Goal: Navigation & Orientation: Find specific page/section

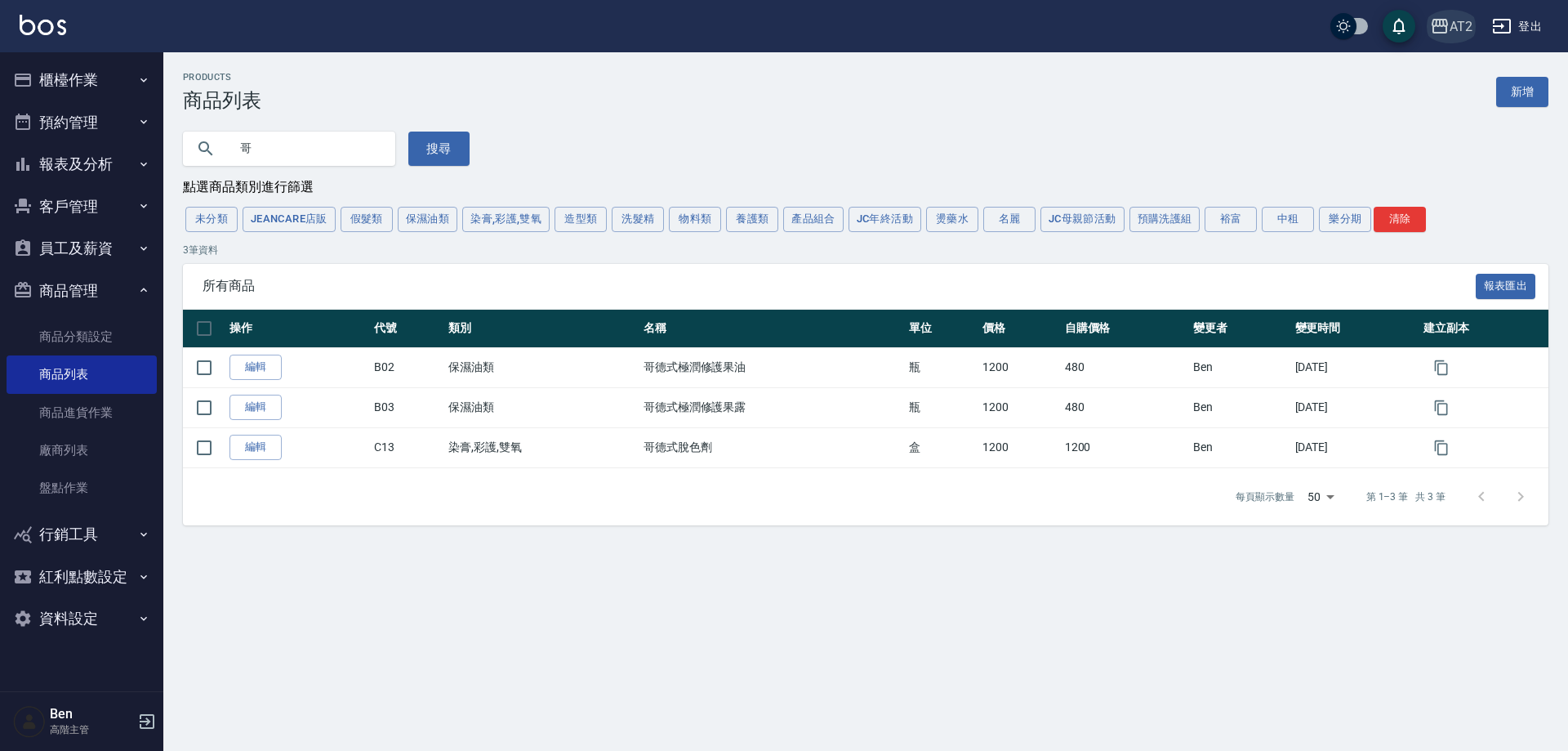
click at [1435, 16] on icon "button" at bounding box center [1440, 26] width 20 height 20
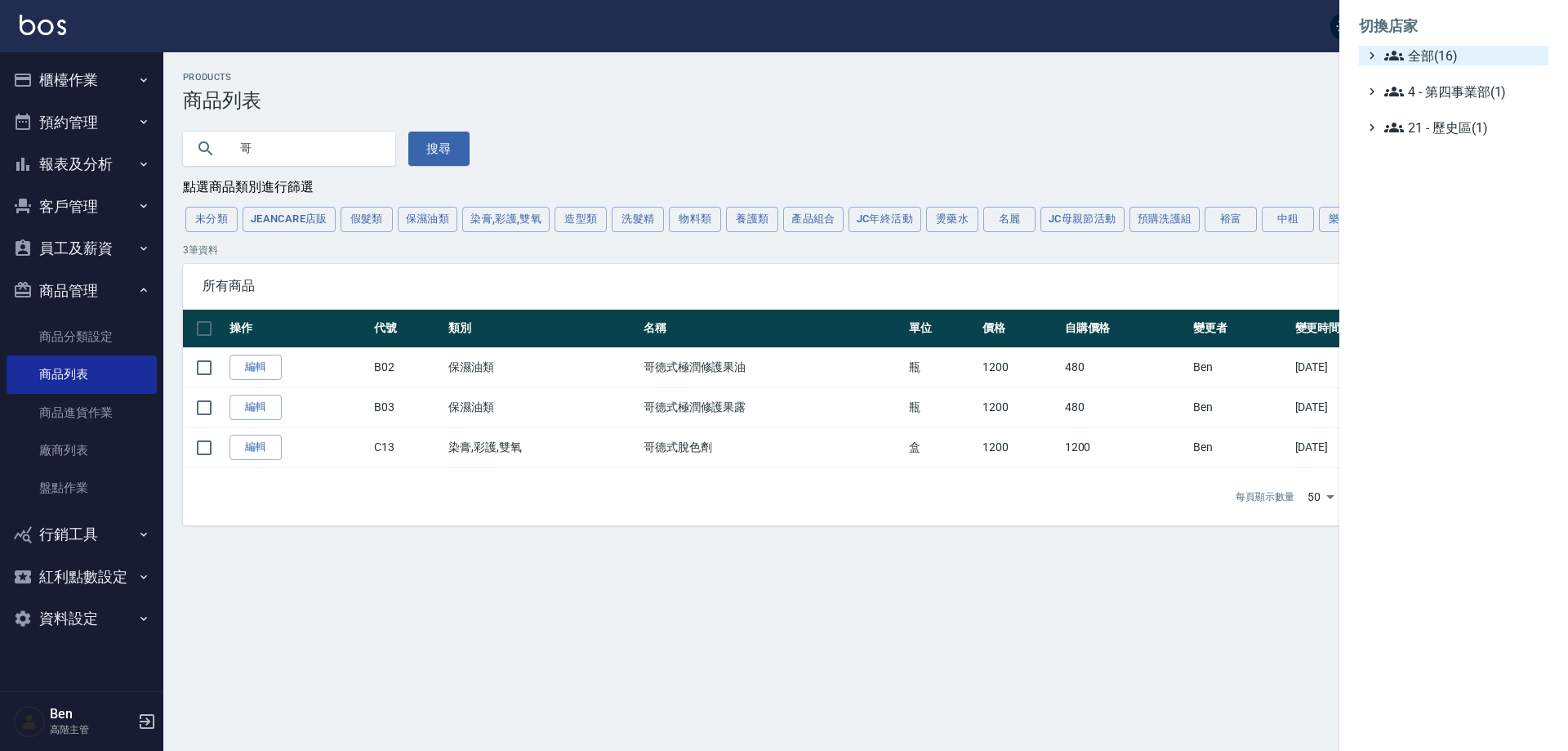
click at [1448, 47] on span "全部(16)" at bounding box center [1463, 55] width 157 height 20
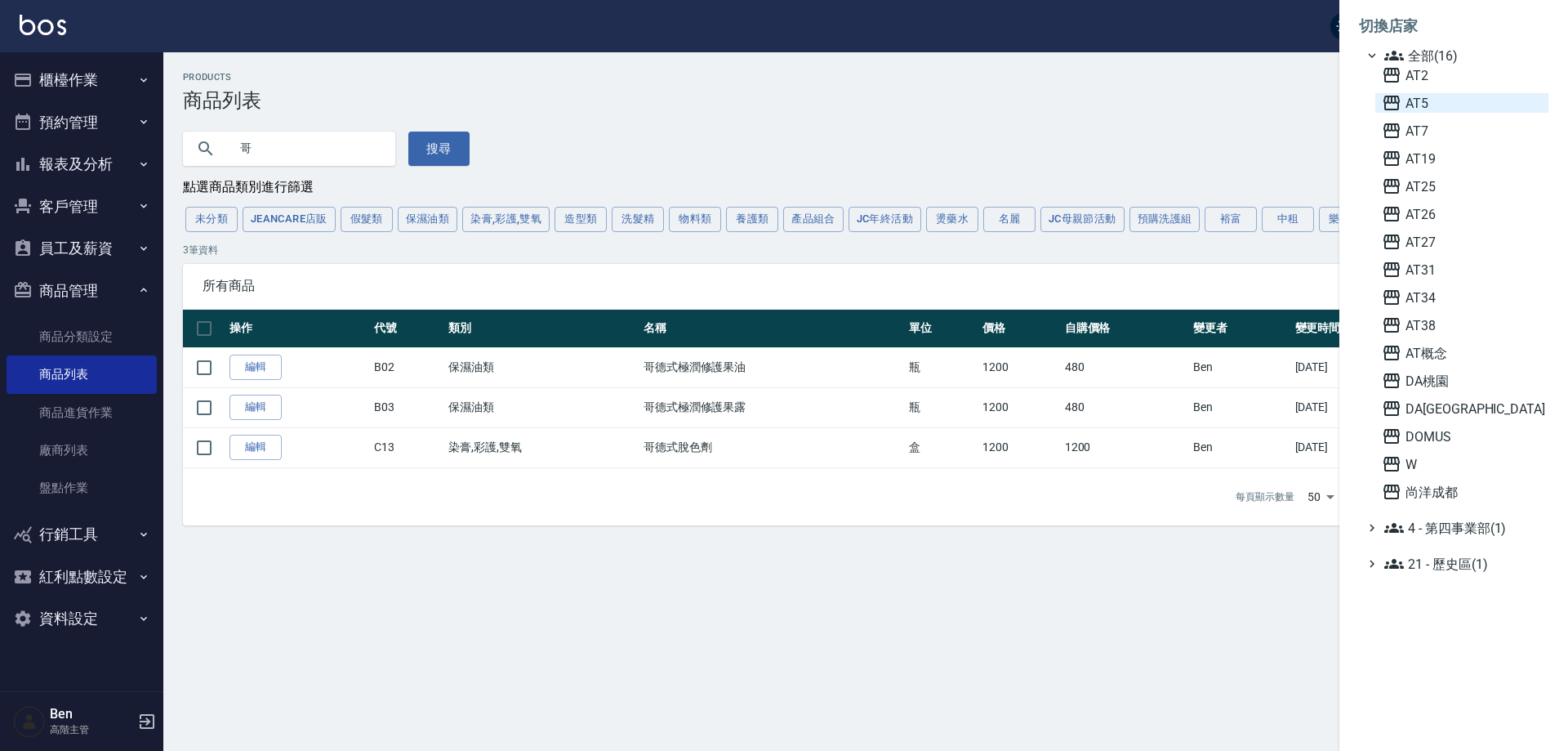
click at [1461, 98] on span "AT5" at bounding box center [1462, 102] width 160 height 20
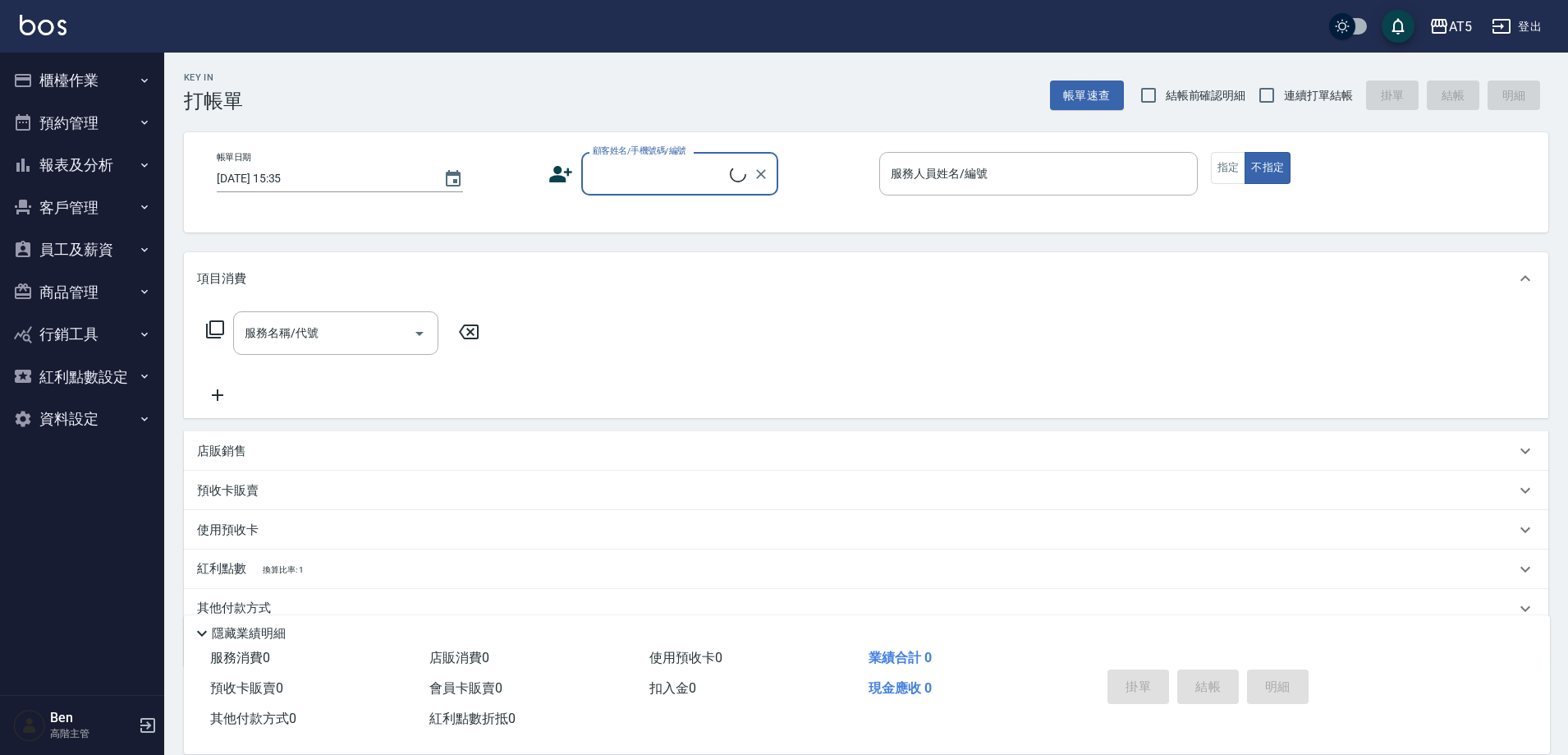
click at [102, 254] on button "員工及薪資" at bounding box center [82, 250] width 151 height 43
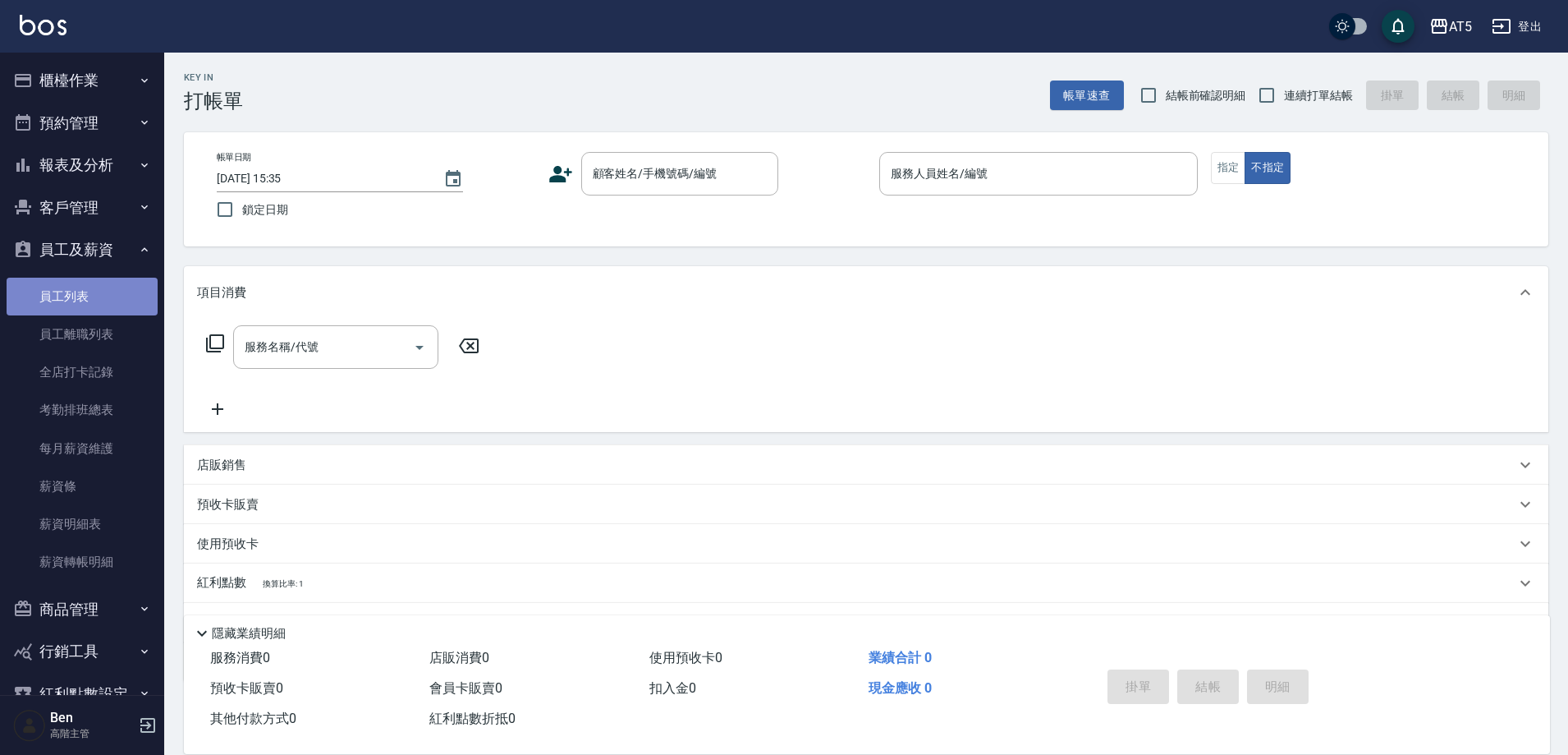
click at [93, 283] on link "員工列表" at bounding box center [82, 297] width 151 height 38
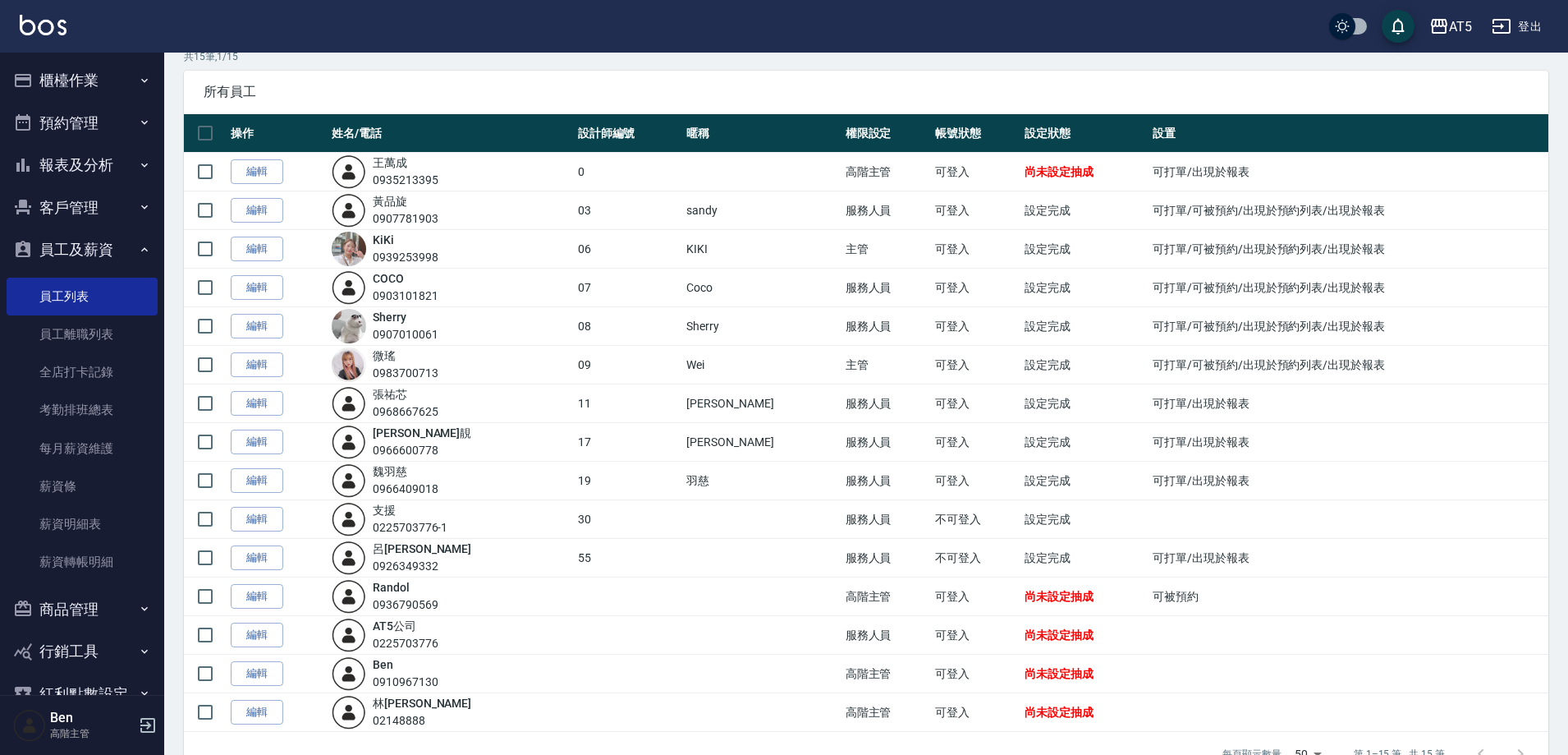
scroll to position [117, 0]
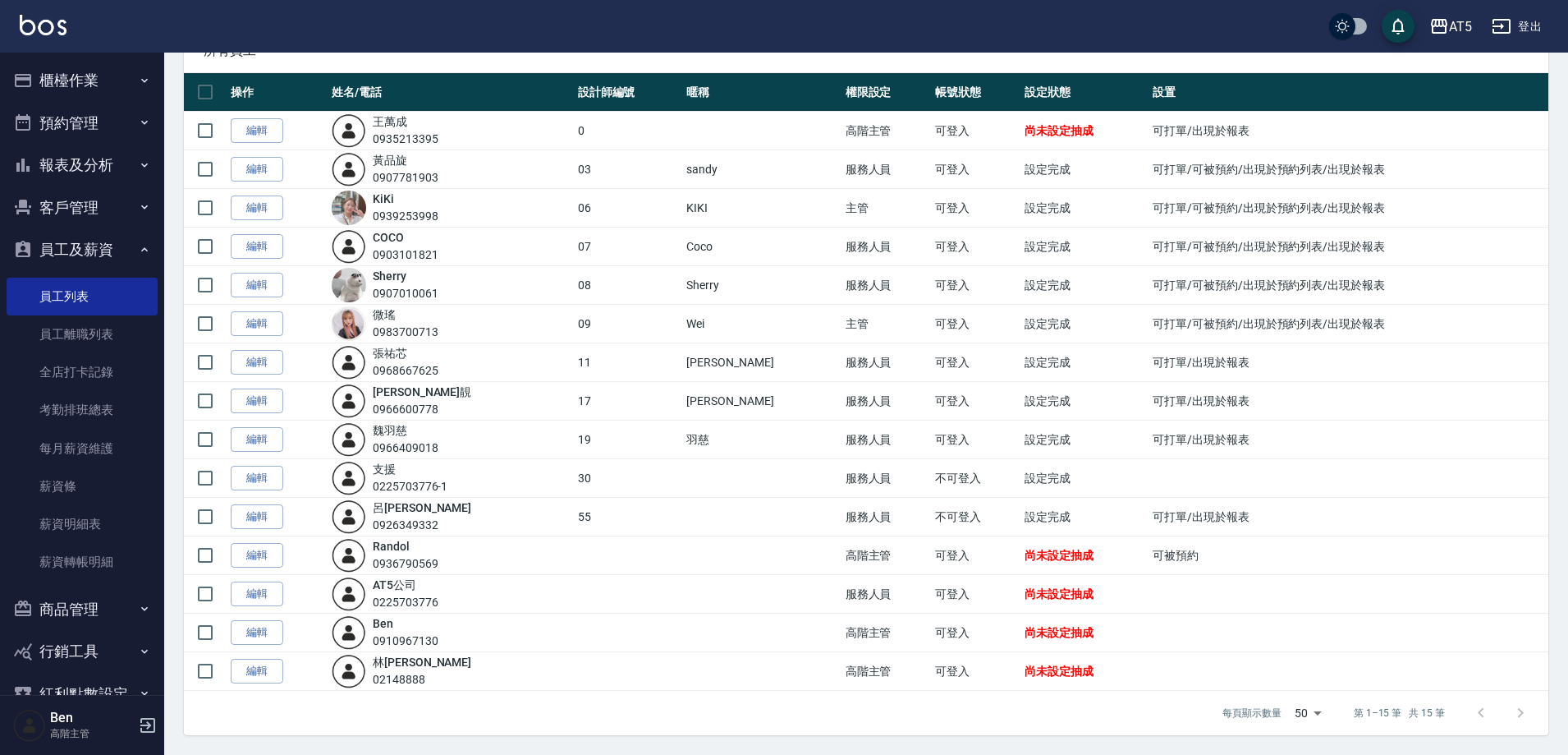
click at [681, 362] on td "11" at bounding box center [628, 362] width 109 height 38
drag, startPoint x: 690, startPoint y: 358, endPoint x: 731, endPoint y: 363, distance: 41.3
click at [744, 362] on td "葵葵" at bounding box center [761, 362] width 158 height 38
copy td "葵葵"
click at [699, 363] on td "葵葵" at bounding box center [761, 362] width 158 height 38
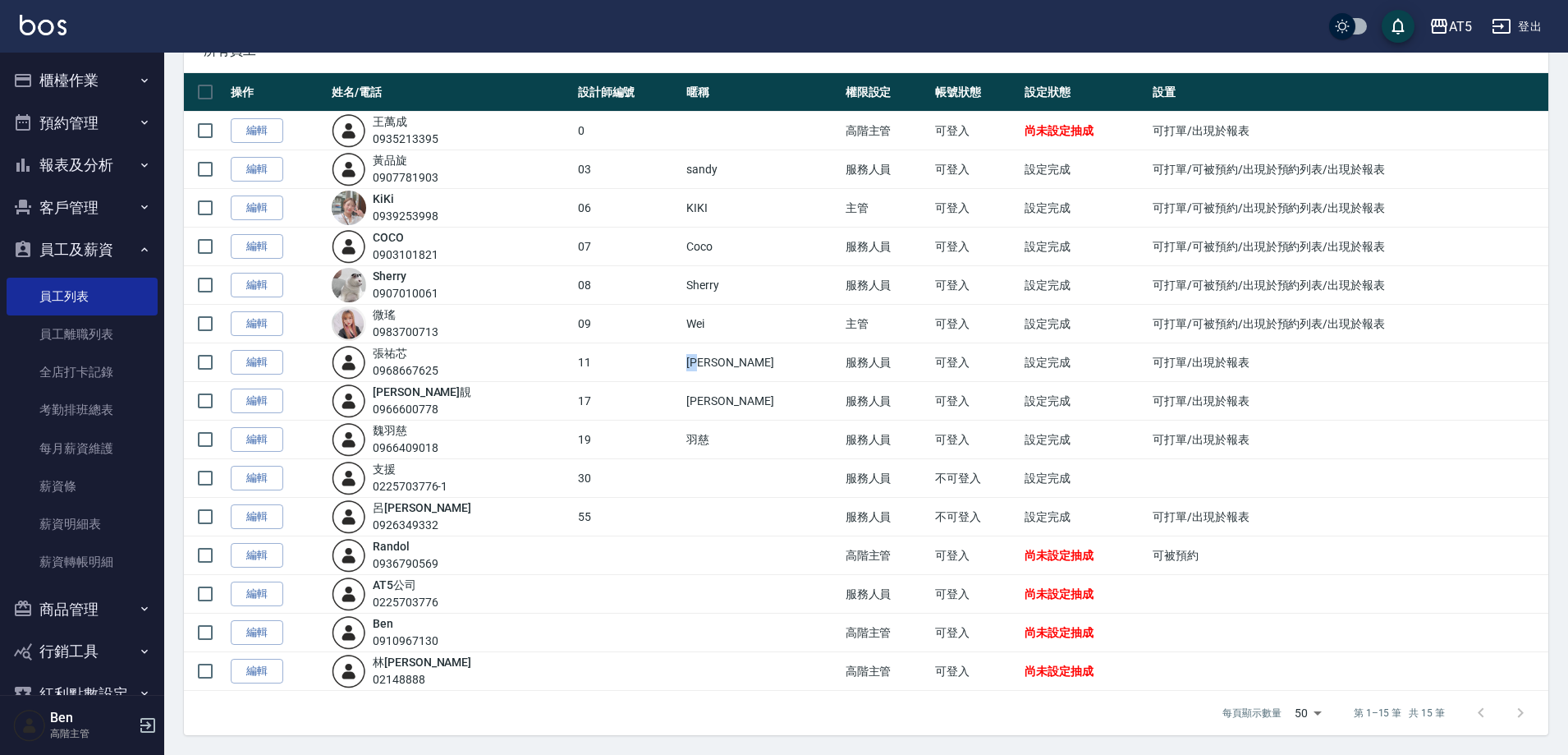
drag, startPoint x: 680, startPoint y: 360, endPoint x: 719, endPoint y: 362, distance: 39.1
click at [719, 362] on tr "編輯 張 祐芯 0968667625 11 葵葵 服務人員 可登入 設定完成 可打單/出現於報表" at bounding box center [866, 362] width 1364 height 38
copy tr "葵葵"
drag, startPoint x: 692, startPoint y: 401, endPoint x: 716, endPoint y: 400, distance: 24.0
click at [716, 400] on td "李靚" at bounding box center [761, 401] width 158 height 38
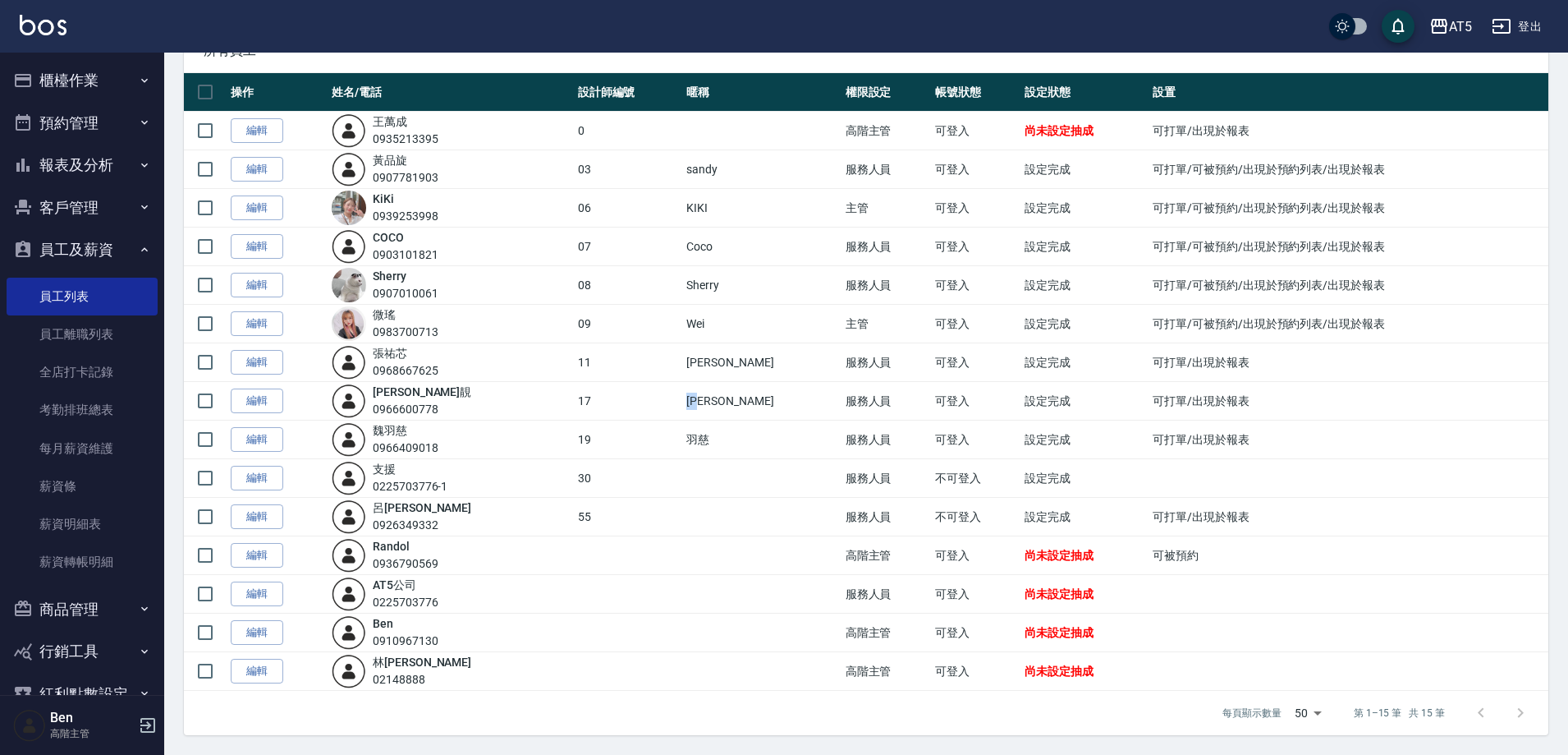
copy td "李靚"
drag, startPoint x: 677, startPoint y: 448, endPoint x: 725, endPoint y: 446, distance: 48.0
click at [725, 446] on tr "編輯 魏 羽慈 0966409018 19 羽慈 服務人員 可登入 設定完成 可打單/出現於報表" at bounding box center [866, 439] width 1364 height 38
copy tr "羽慈"
drag, startPoint x: 1494, startPoint y: 517, endPoint x: 1424, endPoint y: 174, distance: 350.1
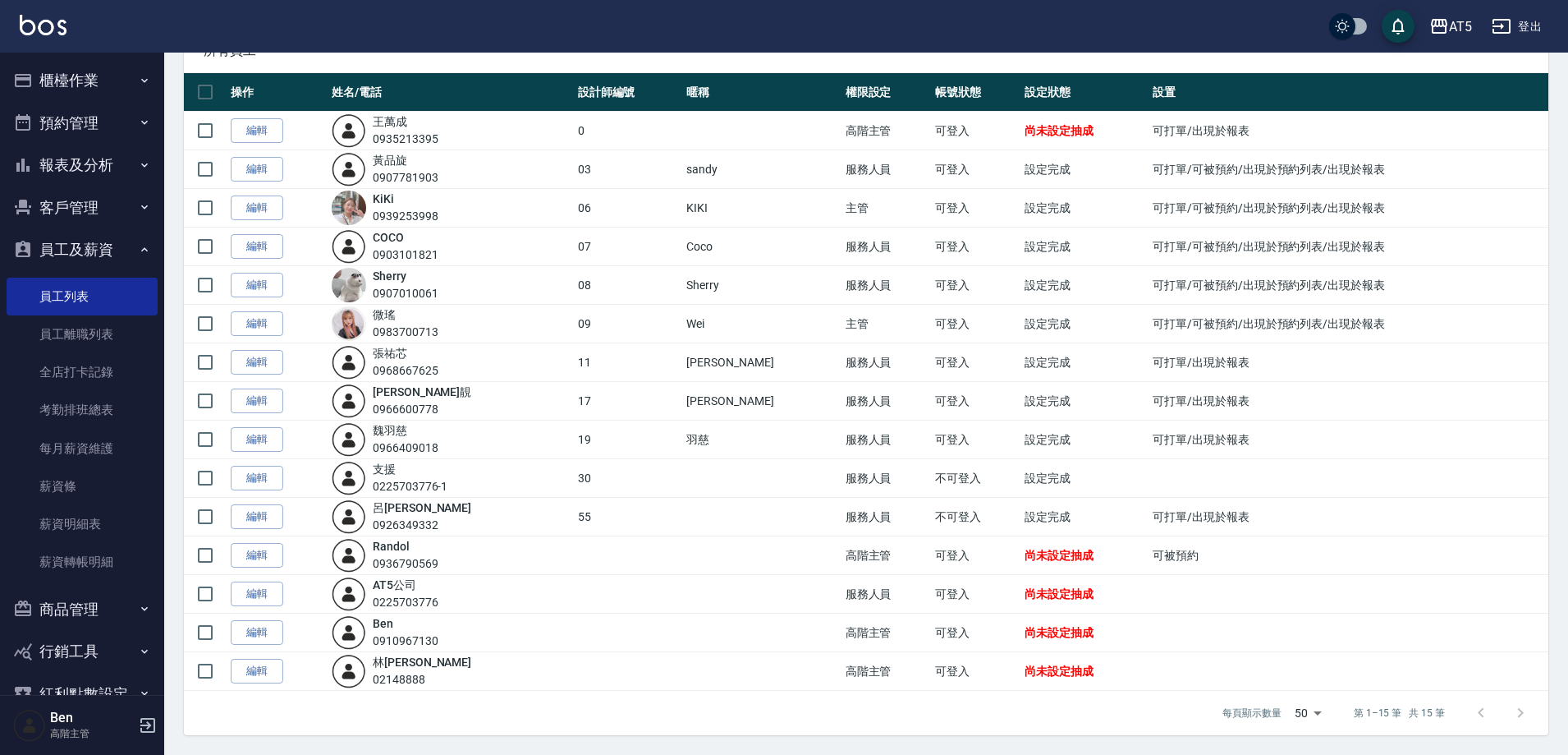
click at [1492, 517] on td "可打單/出現於報表" at bounding box center [1348, 516] width 400 height 38
